Goal: Task Accomplishment & Management: Manage account settings

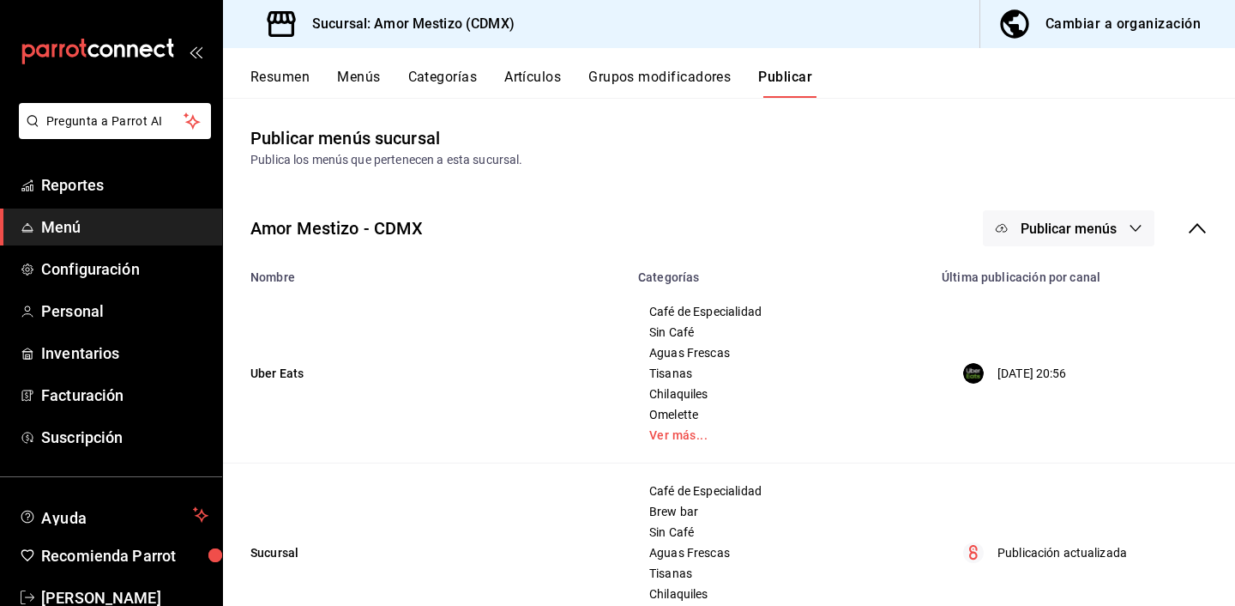
click at [1102, 26] on div "Cambiar a organización" at bounding box center [1123, 24] width 155 height 24
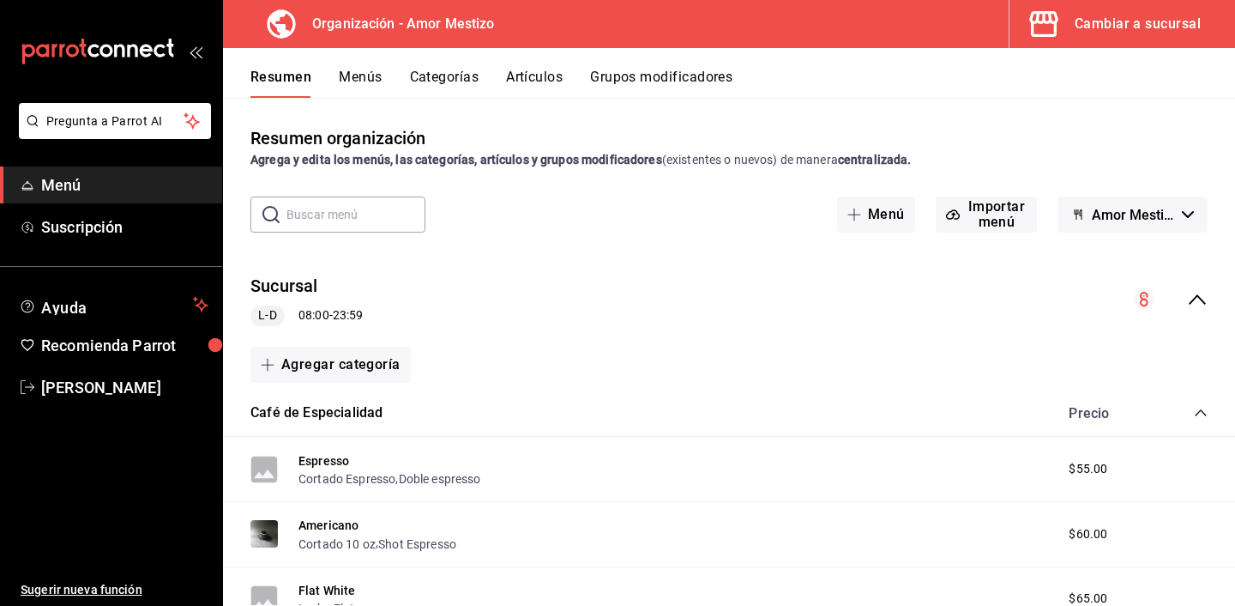
click at [349, 78] on button "Menús" at bounding box center [360, 83] width 43 height 29
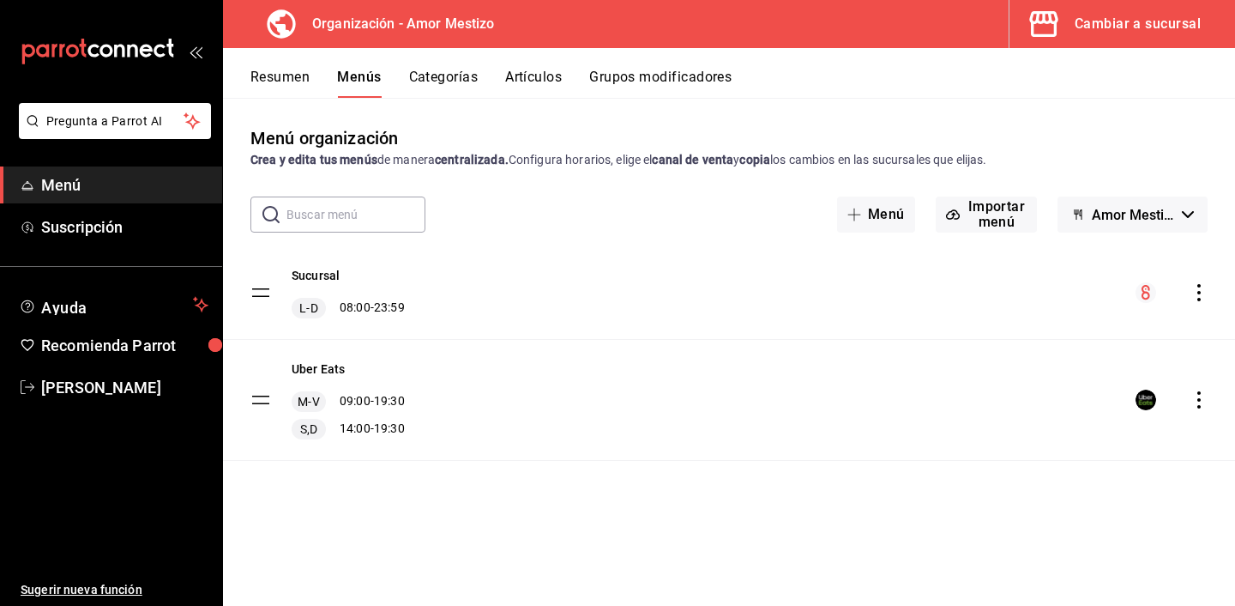
click at [536, 84] on button "Artículos" at bounding box center [533, 83] width 57 height 29
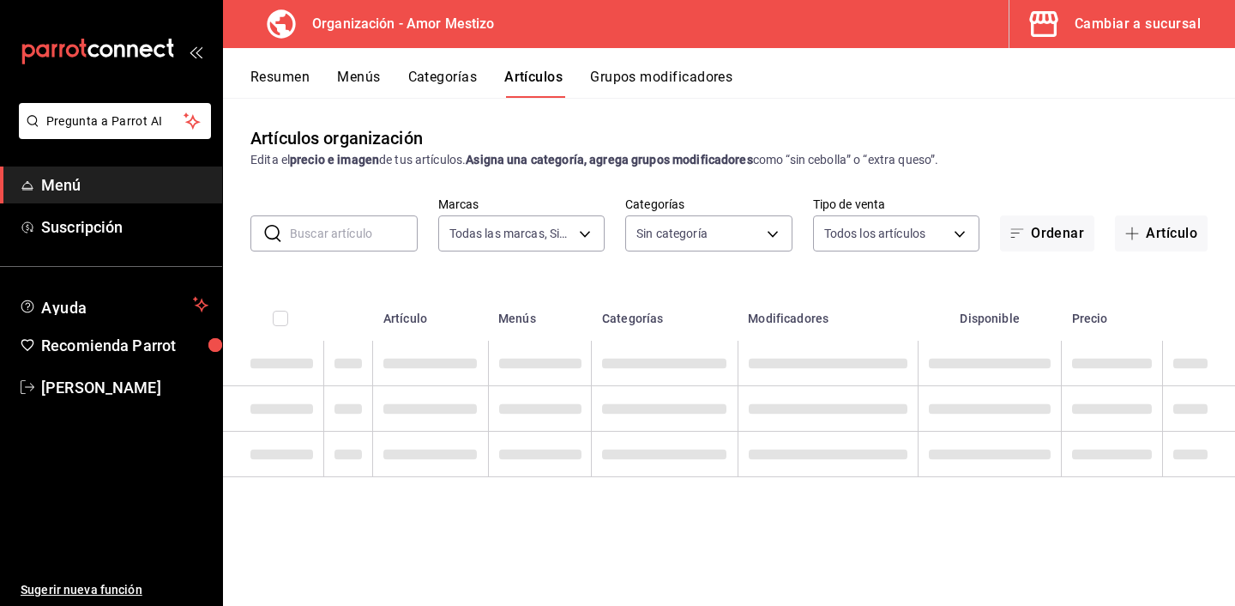
type input "45d9c99a-03e7-41f8-8912-9f9169252438"
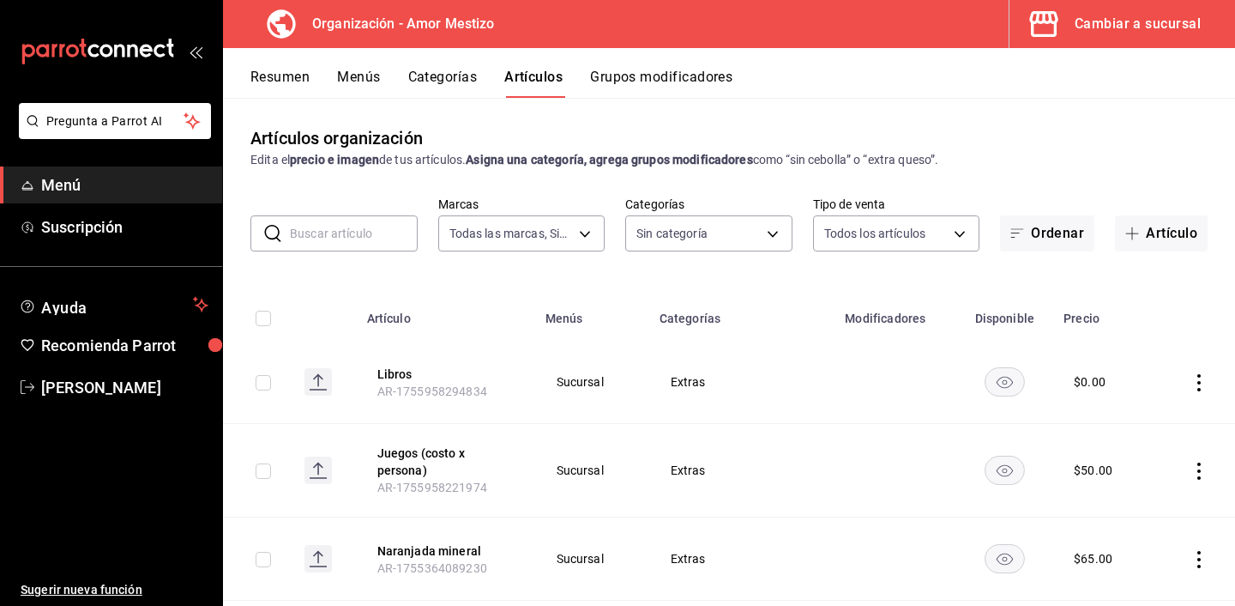
type input "65ca9e36-06df-4b5a-80dc-0fd2ff3acfba,911671c3-2131-4c09-adfe-c25b43993763,586b1…"
click at [348, 77] on button "Menús" at bounding box center [358, 83] width 43 height 29
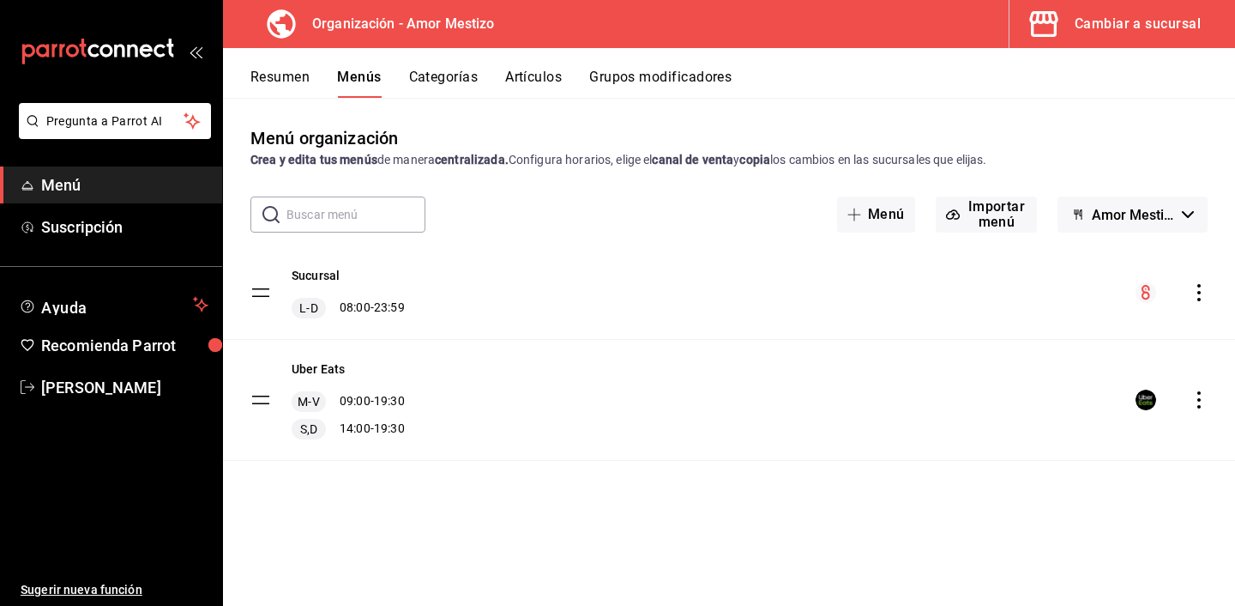
click at [274, 69] on button "Resumen" at bounding box center [279, 83] width 59 height 29
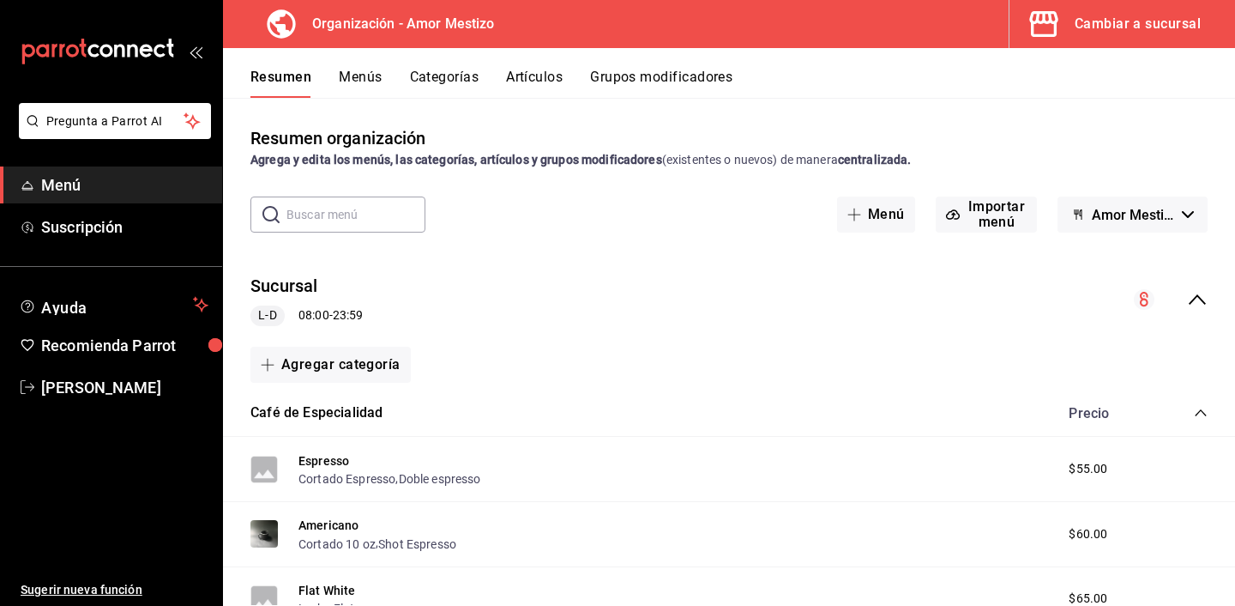
click at [368, 78] on button "Menús" at bounding box center [360, 83] width 43 height 29
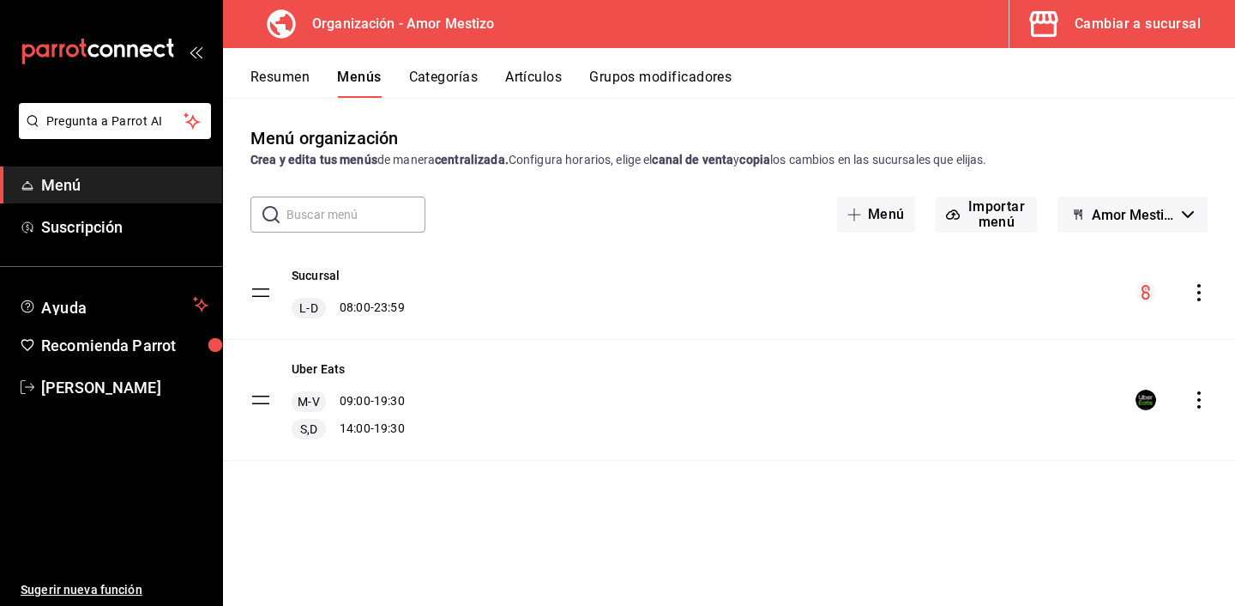
click at [524, 87] on button "Artículos" at bounding box center [533, 83] width 57 height 29
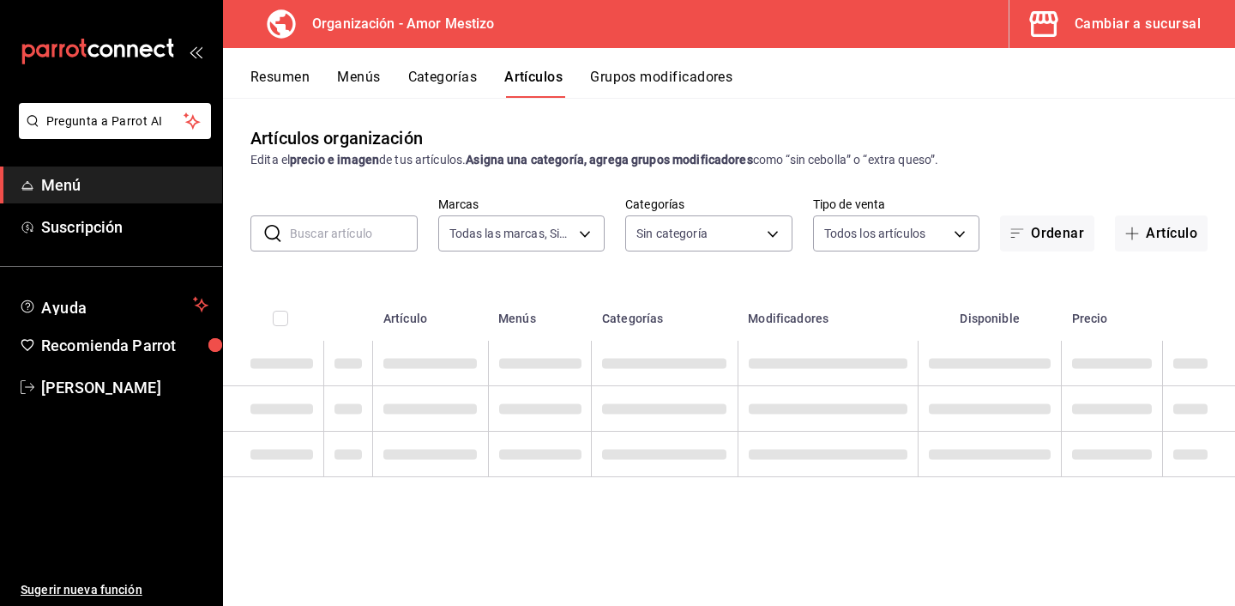
click at [340, 237] on input "text" at bounding box center [354, 233] width 128 height 34
type input "45d9c99a-03e7-41f8-8912-9f9169252438"
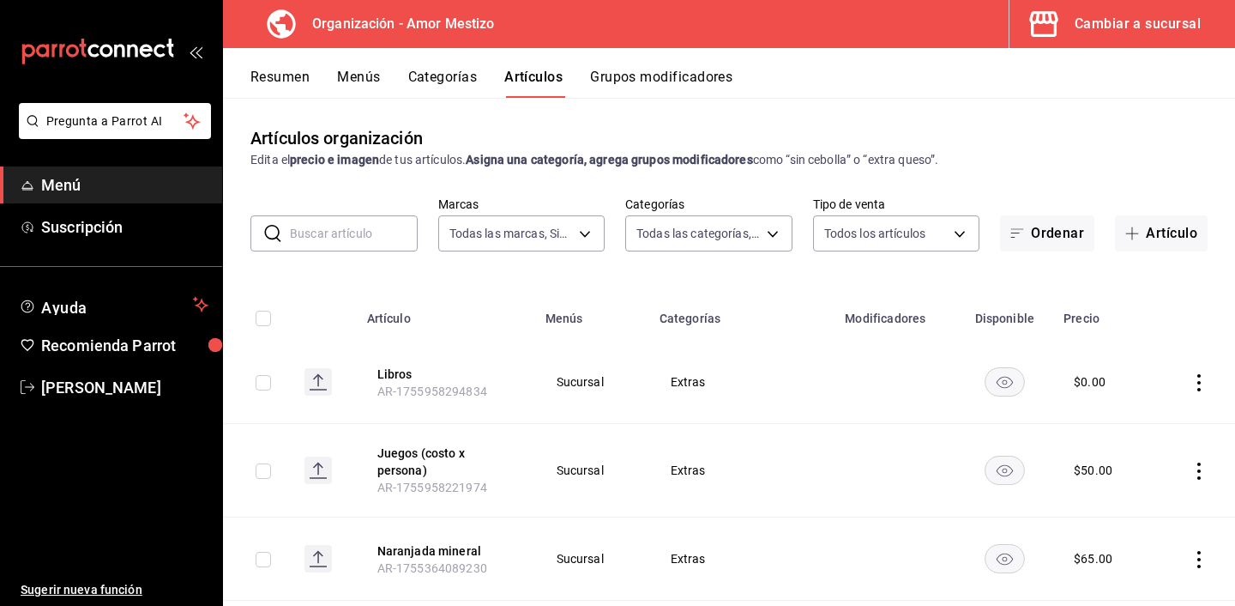
type input "65ca9e36-06df-4b5a-80dc-0fd2ff3acfba,911671c3-2131-4c09-adfe-c25b43993763,586b1…"
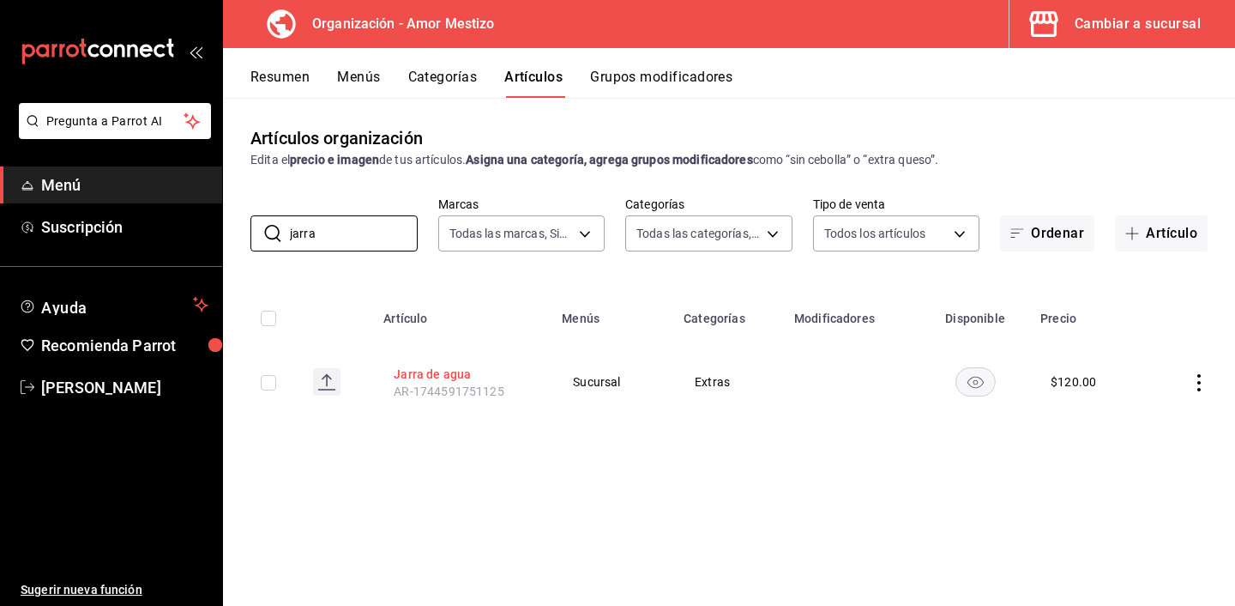
type input "jarra"
click at [430, 371] on button "Jarra de agua" at bounding box center [462, 373] width 137 height 17
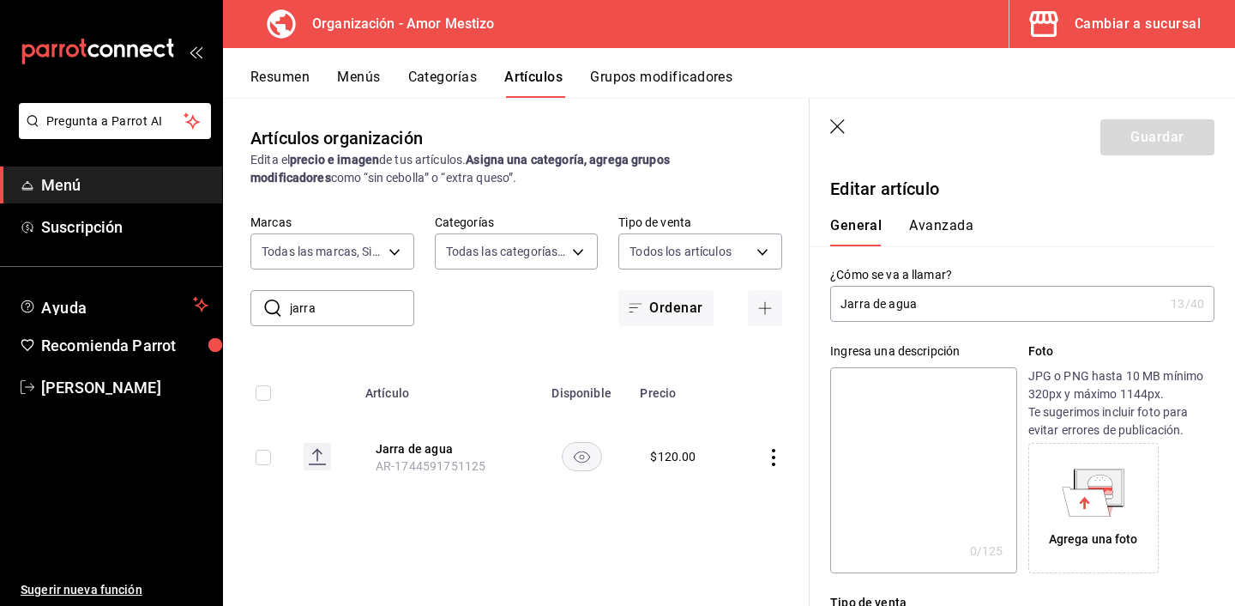
click at [922, 303] on input "Jarra de agua" at bounding box center [997, 304] width 334 height 34
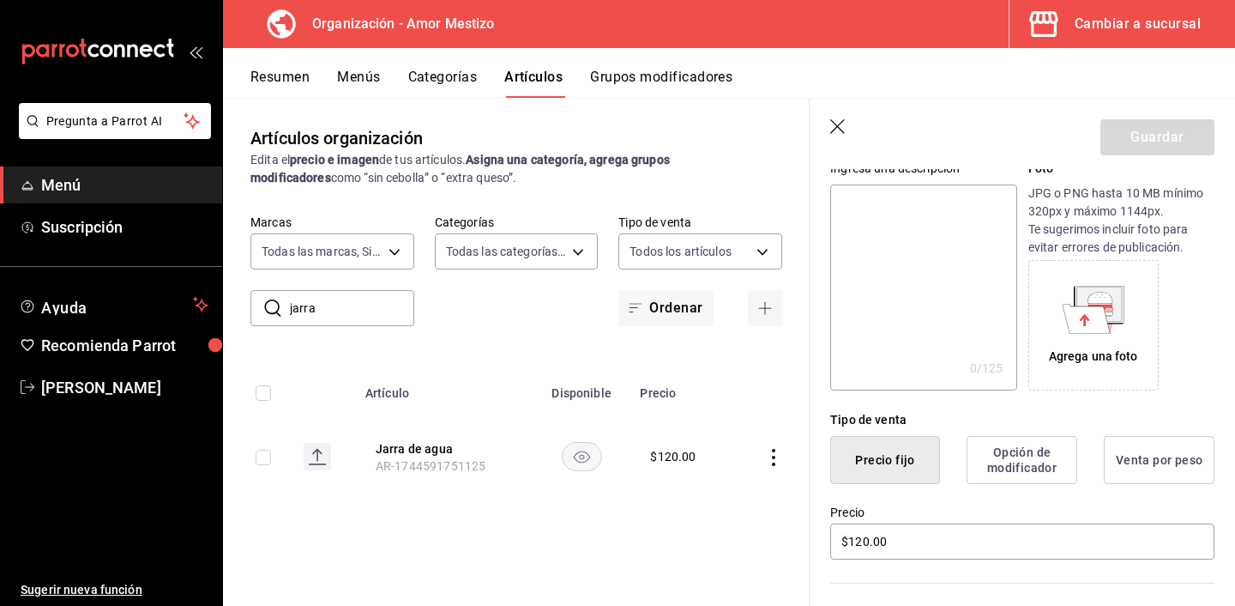
scroll to position [273, 0]
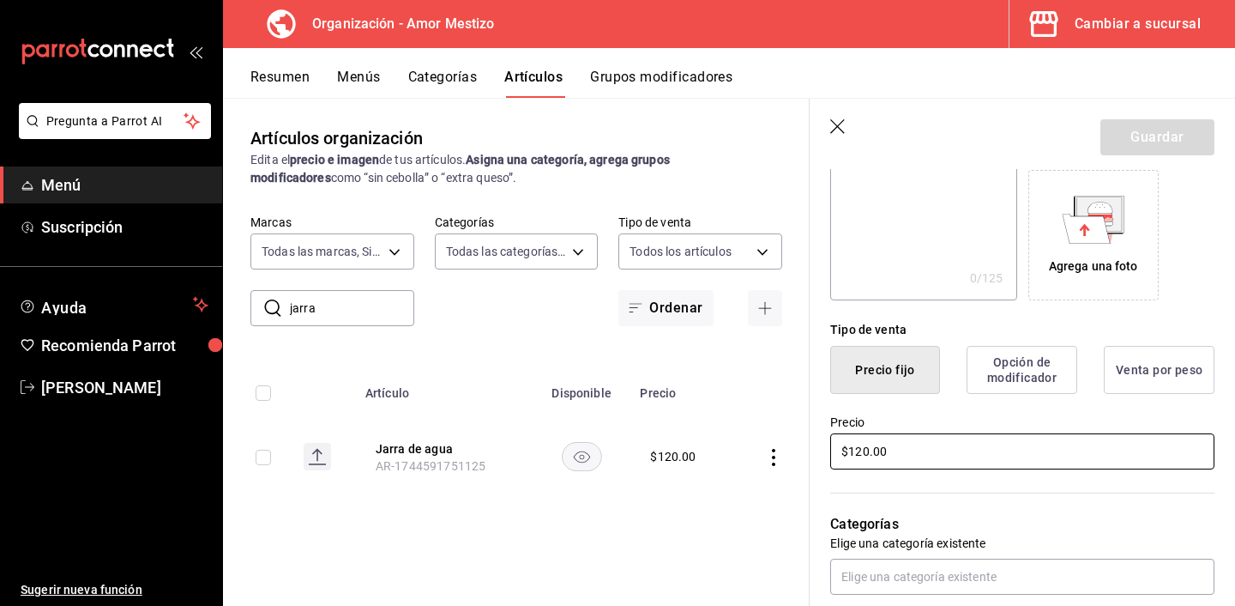
drag, startPoint x: 867, startPoint y: 449, endPoint x: 849, endPoint y: 449, distance: 18.0
click at [849, 449] on input "$120.00" at bounding box center [1022, 451] width 384 height 36
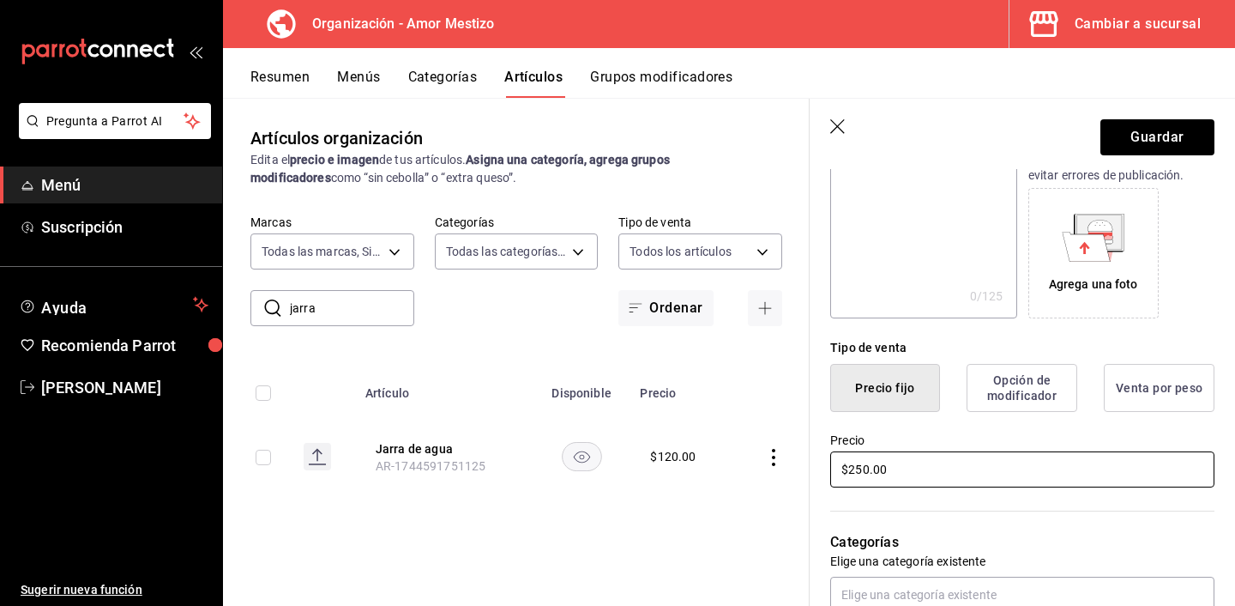
scroll to position [0, 0]
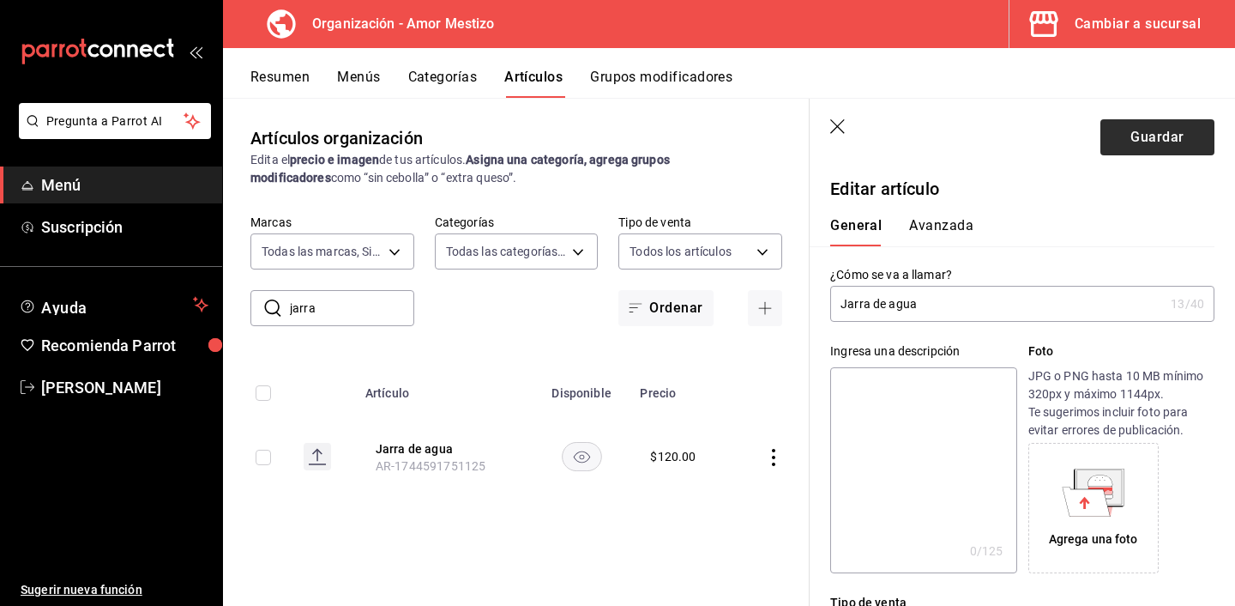
type input "$250.00"
click at [1155, 130] on button "Guardar" at bounding box center [1158, 137] width 114 height 36
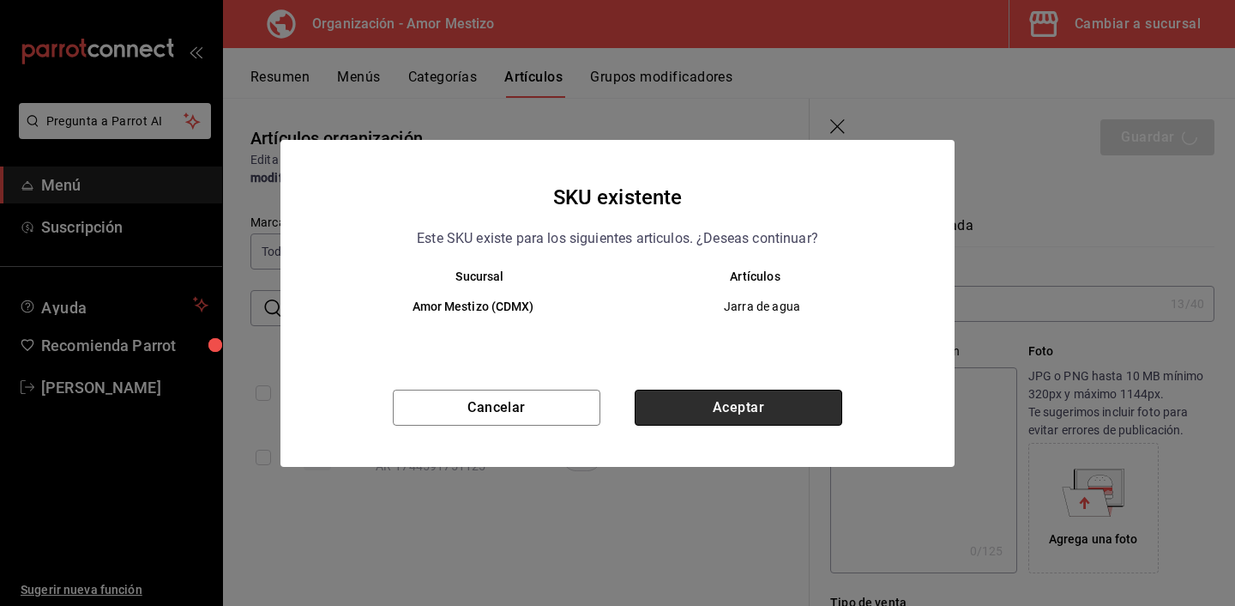
click at [709, 407] on button "Aceptar" at bounding box center [739, 407] width 208 height 36
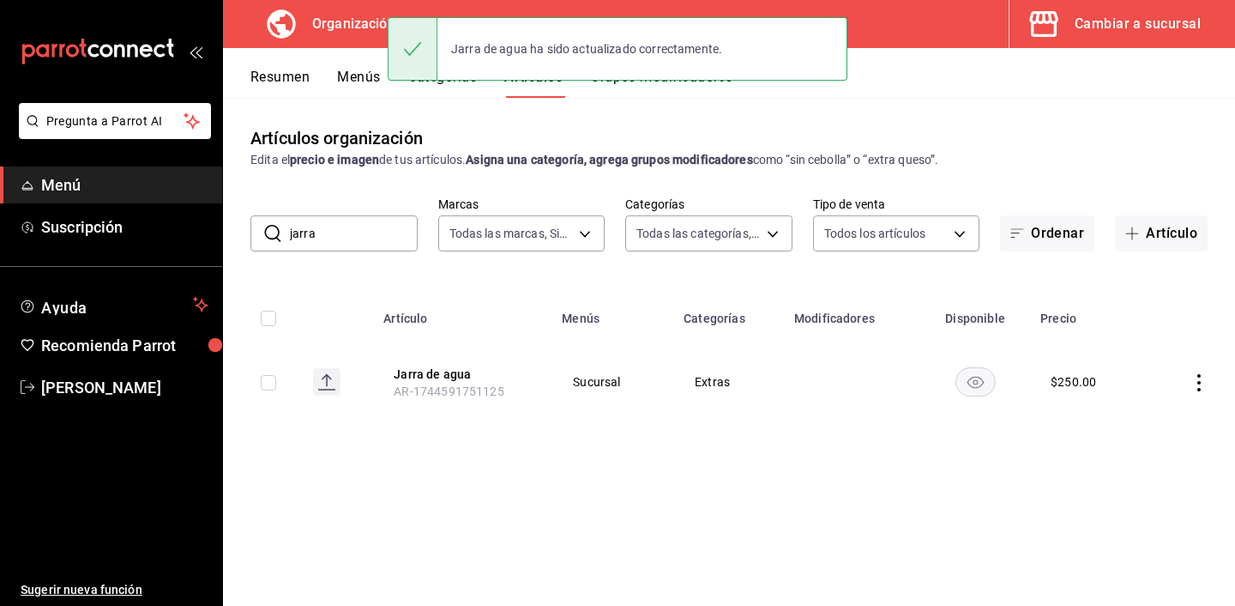
click at [455, 470] on div "Artículos organización Edita el precio e imagen de tus artículos. Asigna una ca…" at bounding box center [729, 351] width 1012 height 507
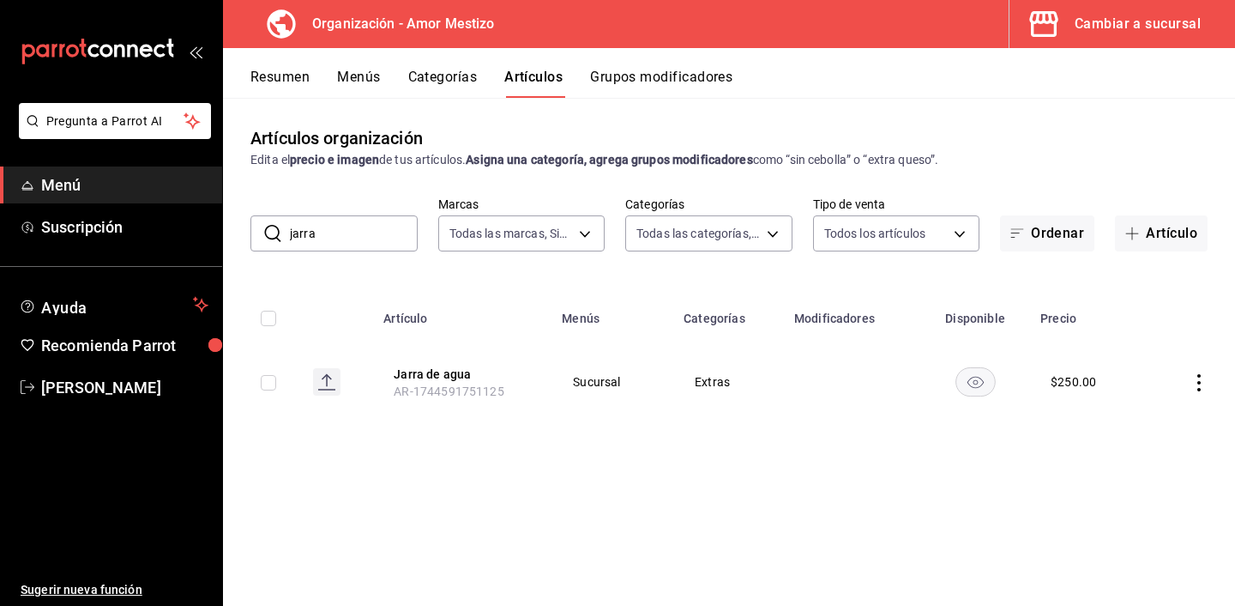
click at [344, 81] on button "Menús" at bounding box center [358, 83] width 43 height 29
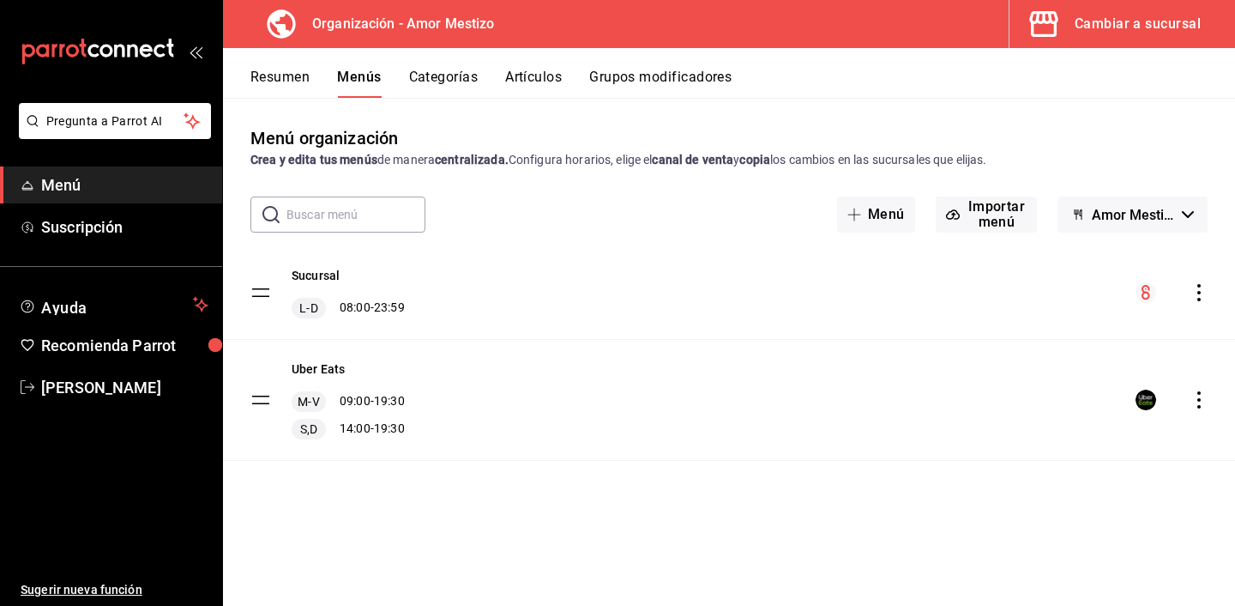
click at [1191, 289] on icon "actions" at bounding box center [1199, 292] width 17 height 17
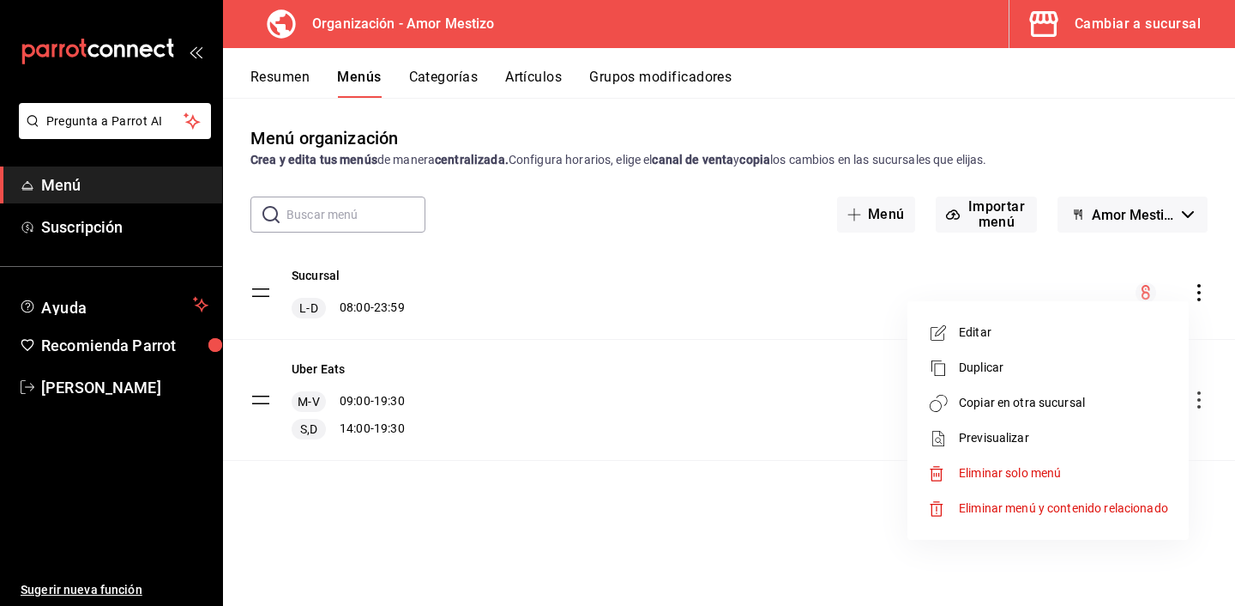
click at [1001, 394] on span "Copiar en otra sucursal" at bounding box center [1063, 403] width 209 height 18
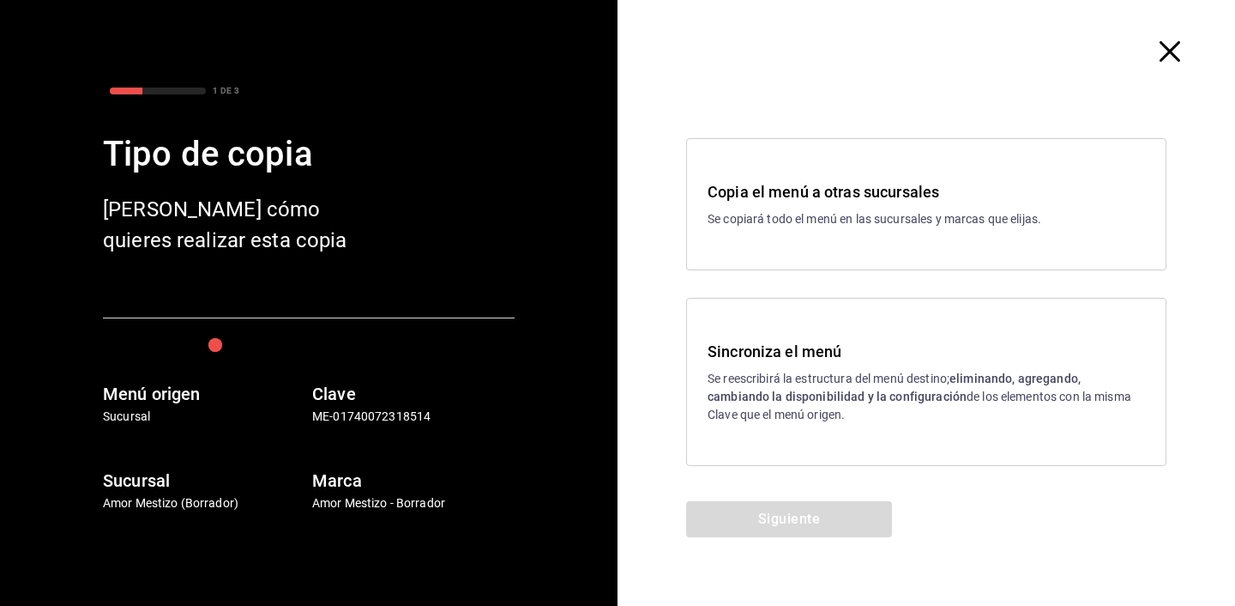
click at [828, 402] on strong "eliminando, agregando, cambiando la disponibilidad y la configuración" at bounding box center [894, 387] width 373 height 32
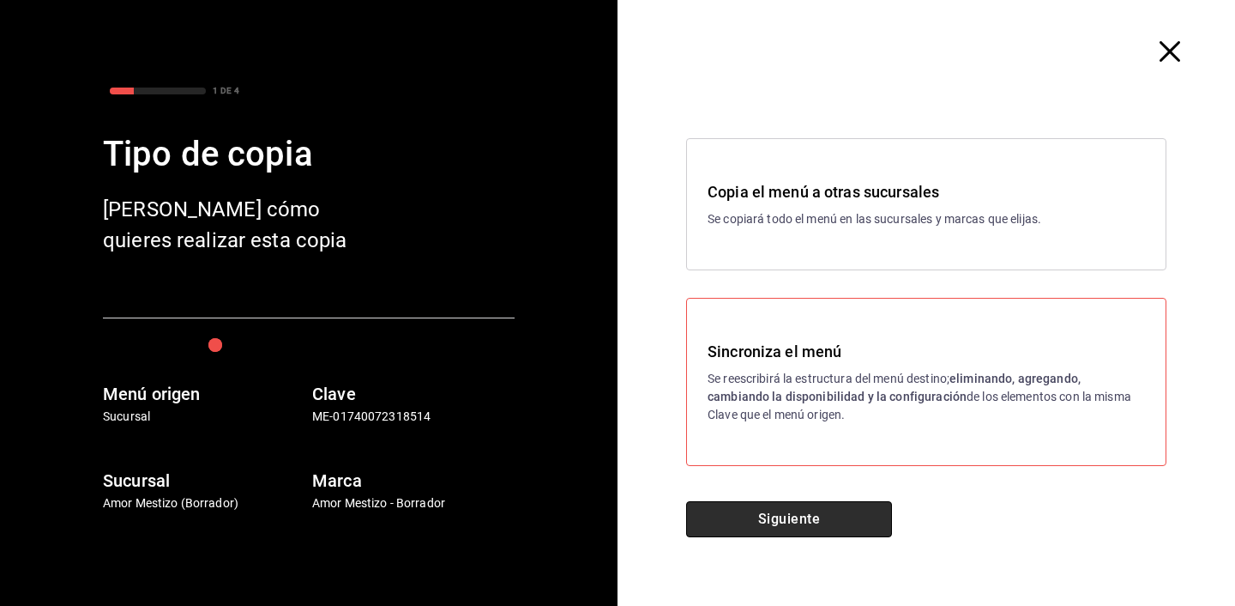
click at [775, 501] on button "Siguiente" at bounding box center [789, 519] width 206 height 36
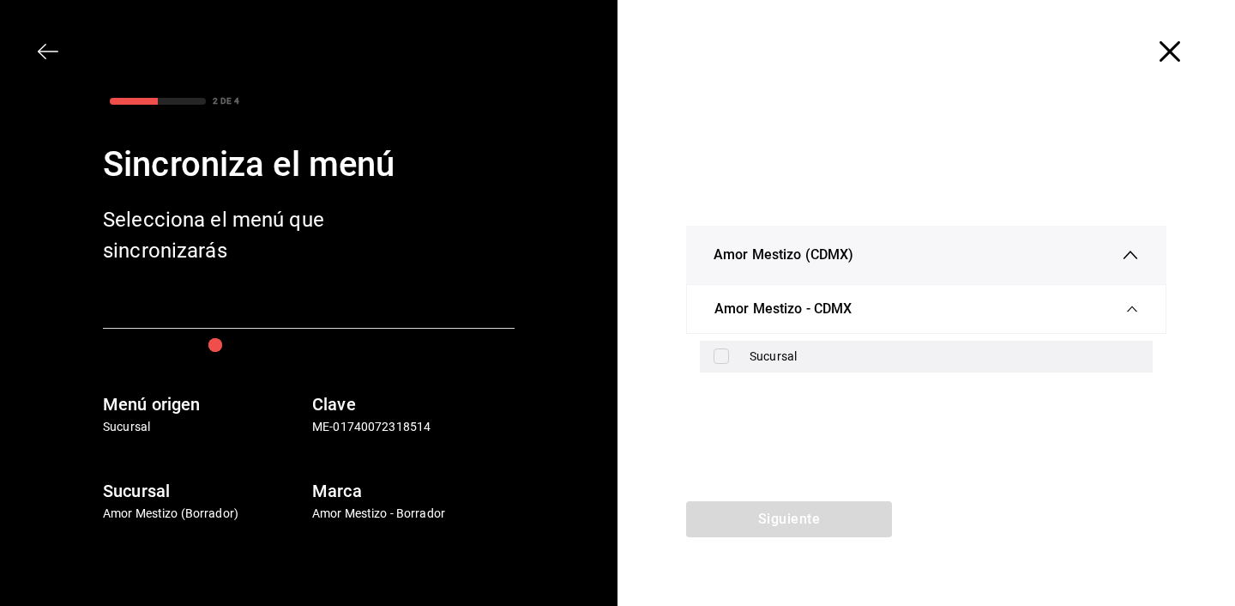
click at [717, 364] on input "checkbox" at bounding box center [721, 355] width 15 height 15
checkbox input "true"
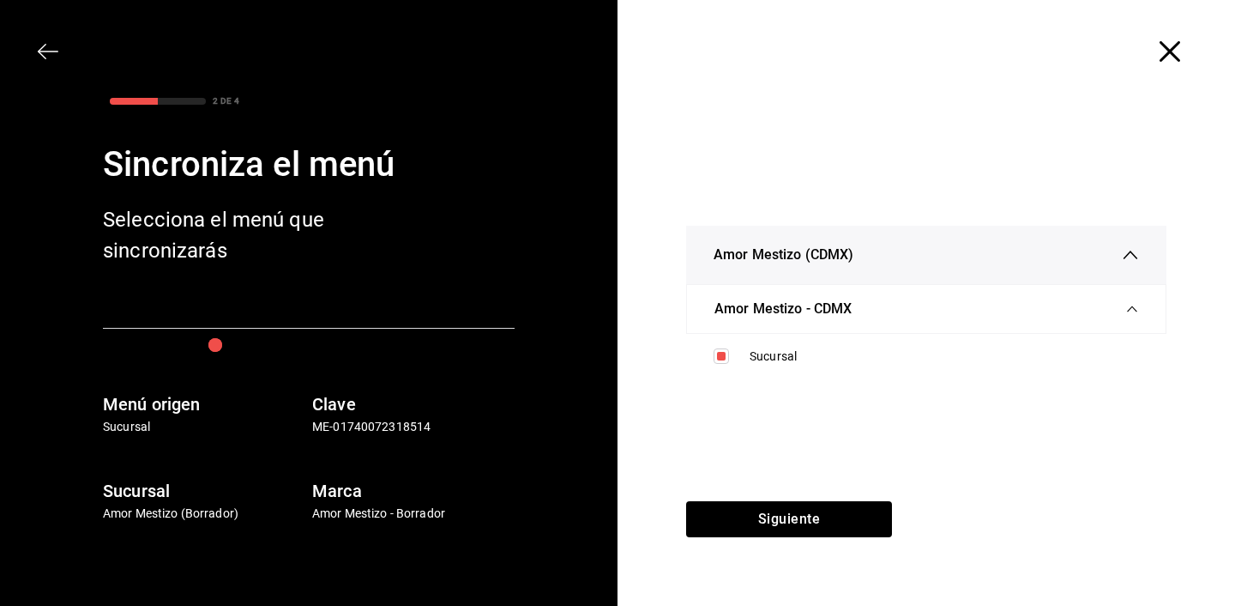
click at [751, 498] on div "Amor Mestizo (CDMX) Amor Mestizo - CDMX Sucursal" at bounding box center [927, 302] width 618 height 398
click at [746, 511] on button "Siguiente" at bounding box center [789, 519] width 206 height 36
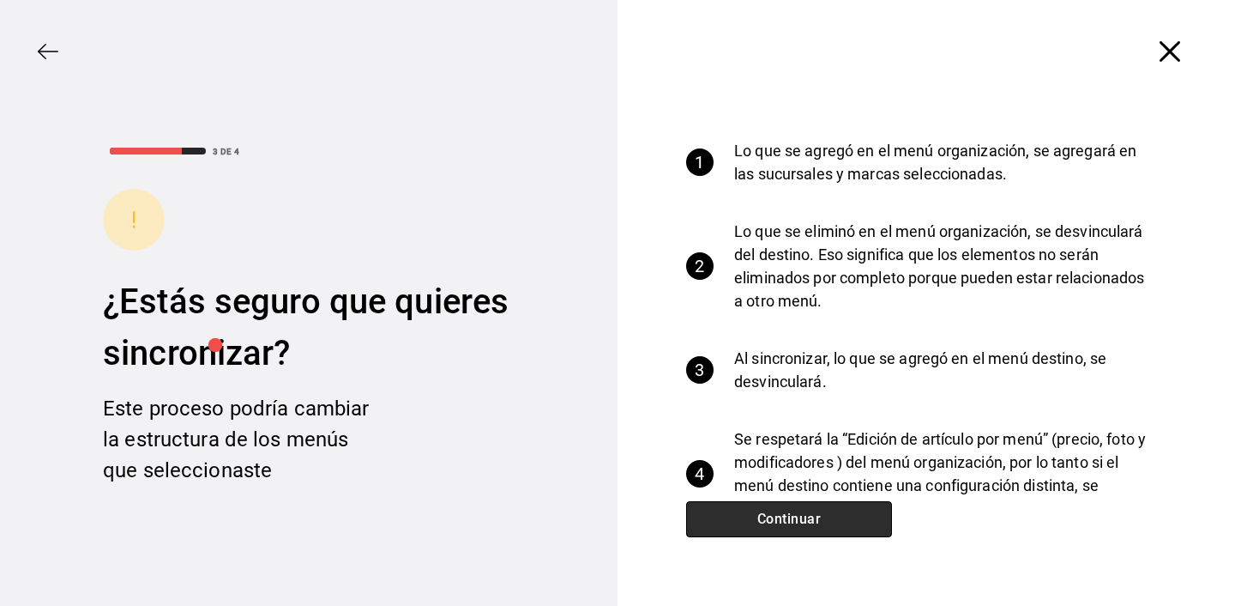
click at [746, 511] on button "Continuar" at bounding box center [789, 519] width 206 height 36
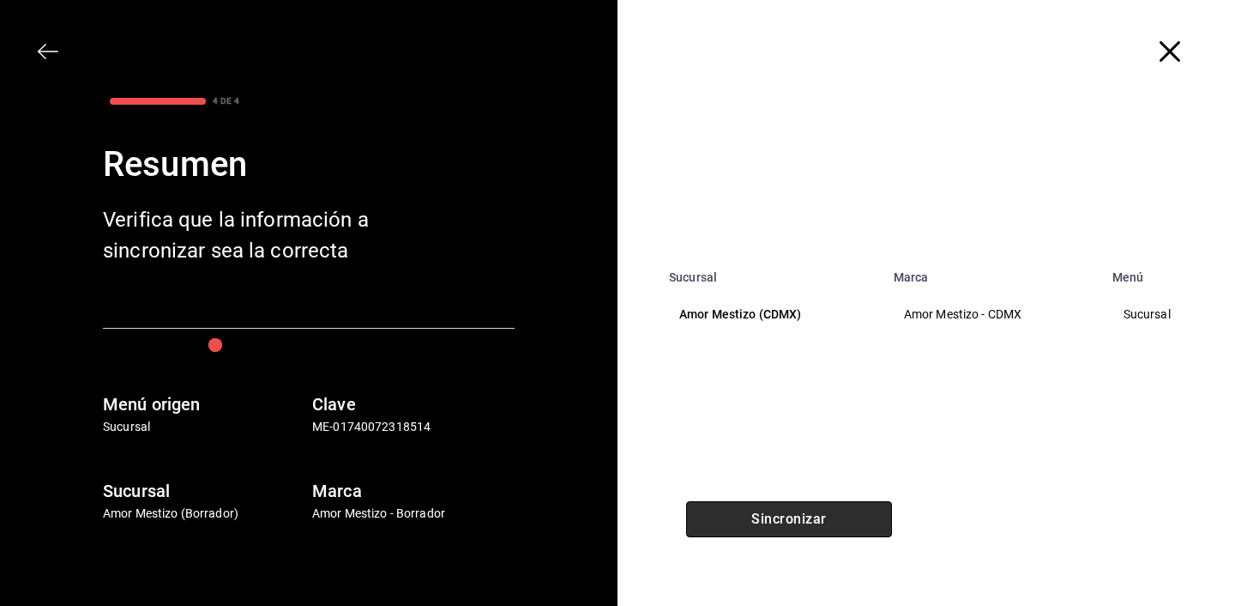
click at [746, 511] on button "Sincronizar" at bounding box center [789, 519] width 206 height 36
